Goal: Information Seeking & Learning: Learn about a topic

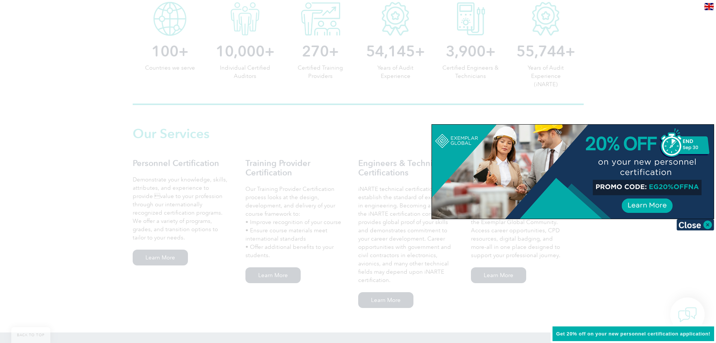
scroll to position [552, 0]
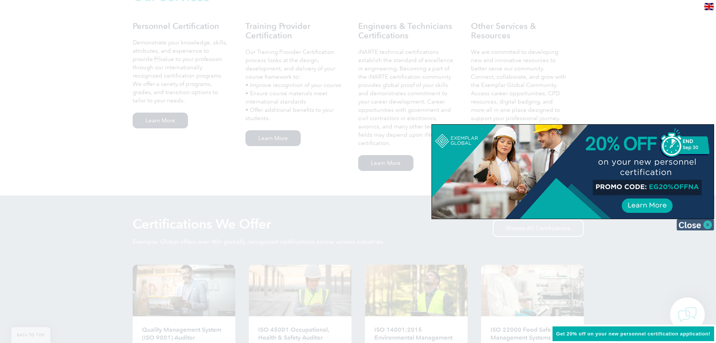
click at [690, 226] on img at bounding box center [696, 224] width 38 height 11
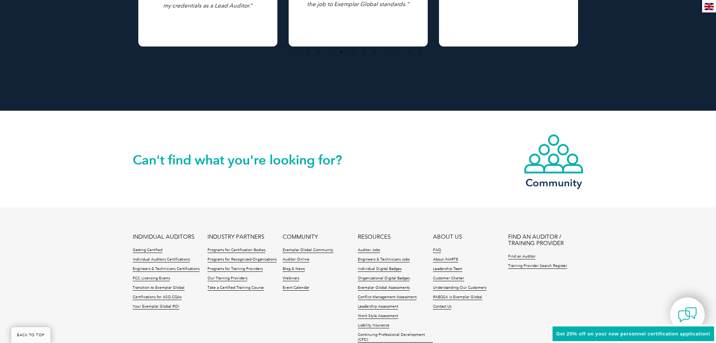
scroll to position [1655, 0]
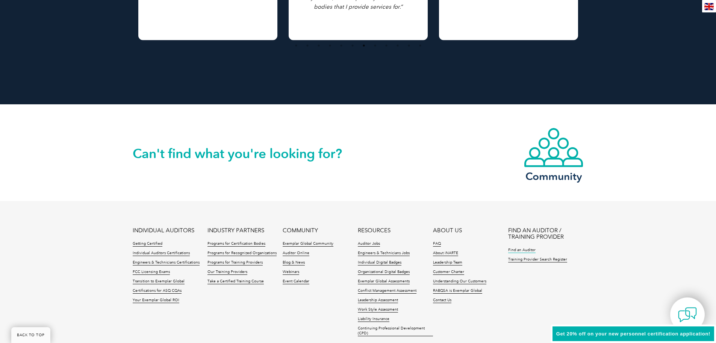
click at [529, 251] on link "Find an Auditor" at bounding box center [521, 249] width 27 height 5
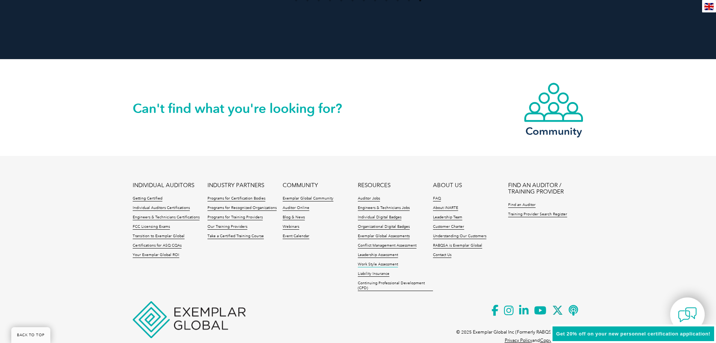
scroll to position [1718, 0]
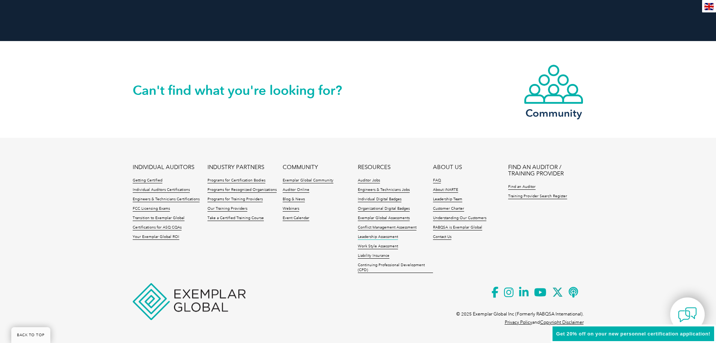
click at [373, 236] on link "Leadership Assessment" at bounding box center [378, 236] width 40 height 5
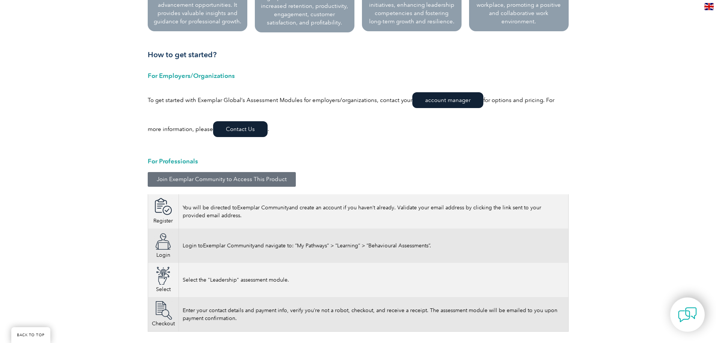
scroll to position [659, 0]
